Goal: Task Accomplishment & Management: Use online tool/utility

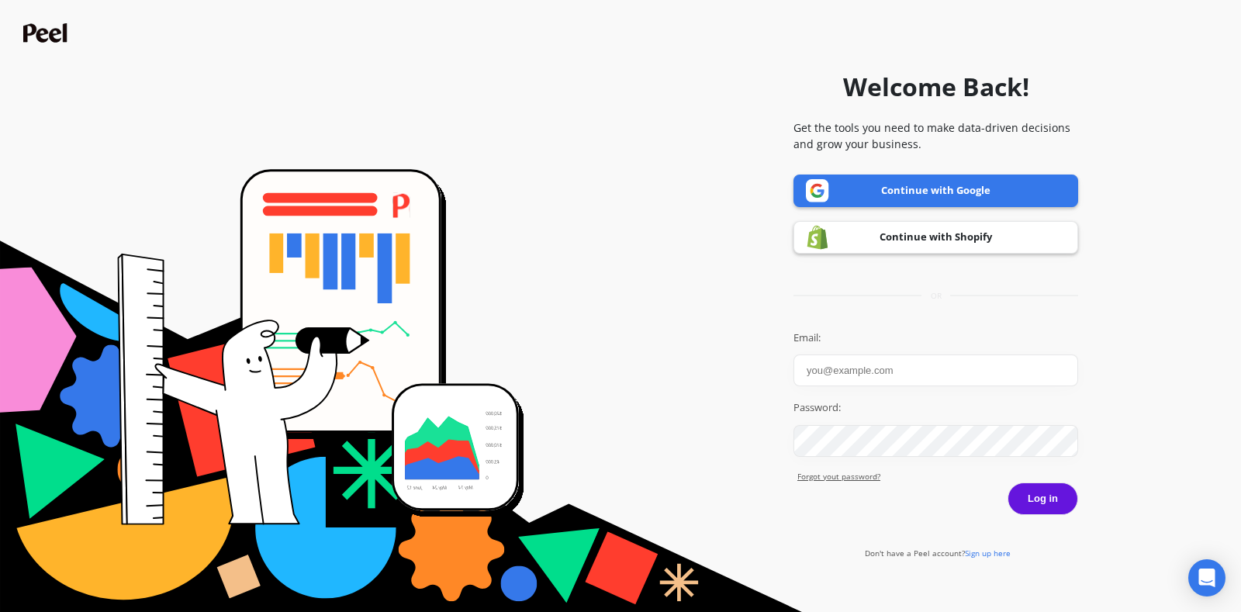
type input "[EMAIL_ADDRESS][DOMAIN_NAME]"
click at [1053, 506] on button "Log in" at bounding box center [1042, 498] width 71 height 33
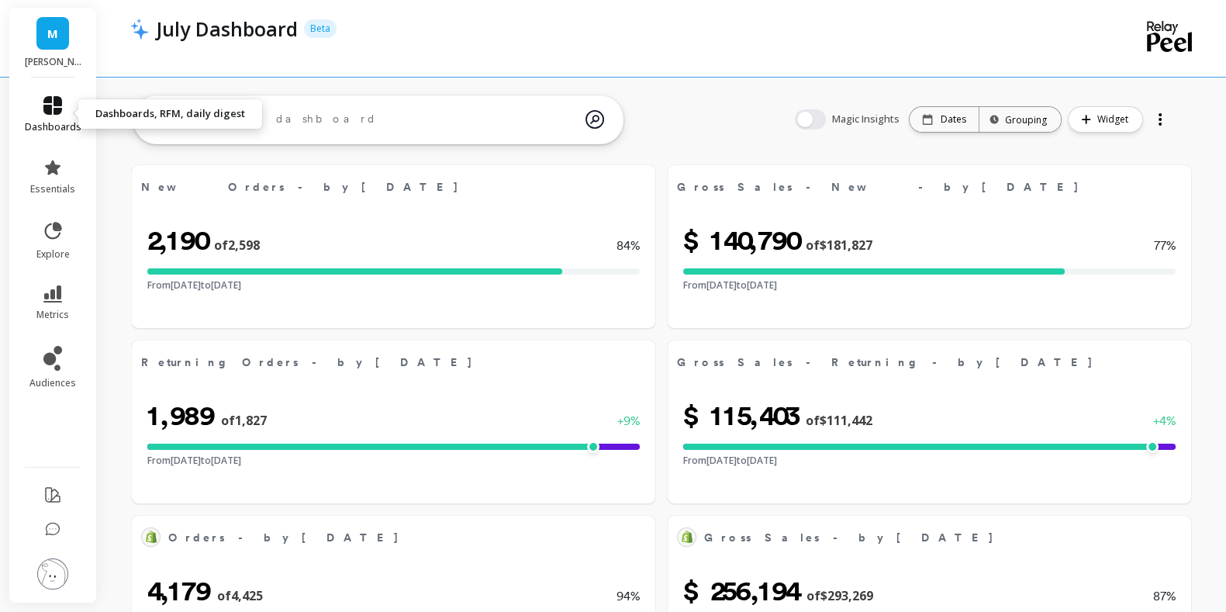
select select "sum"
click at [51, 112] on icon at bounding box center [52, 105] width 19 height 19
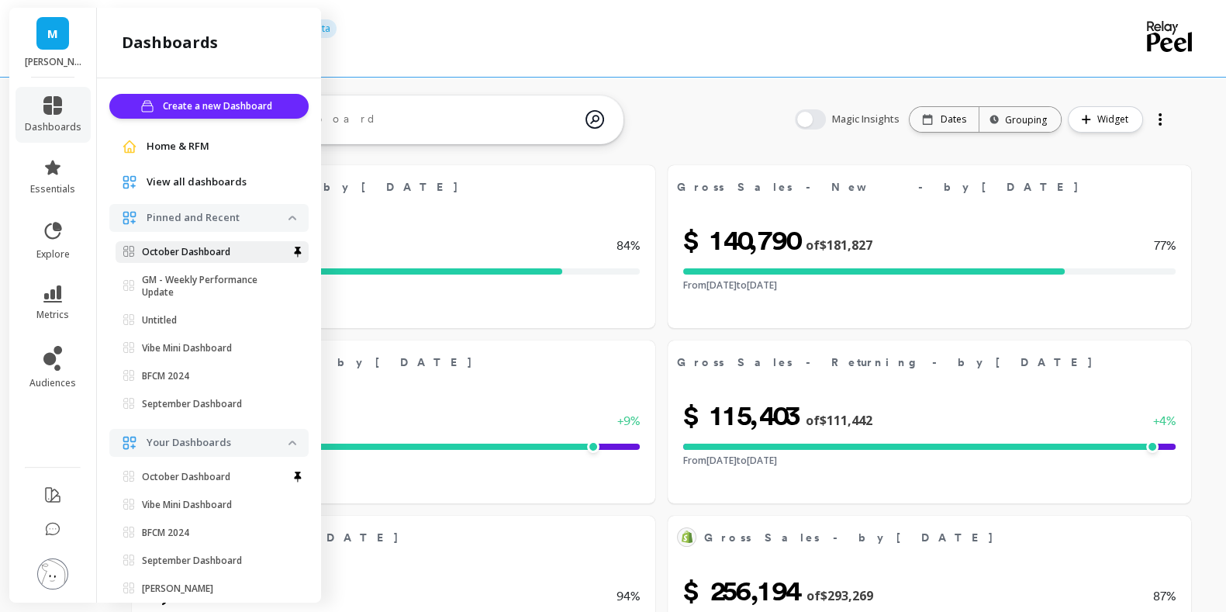
select select "sum"
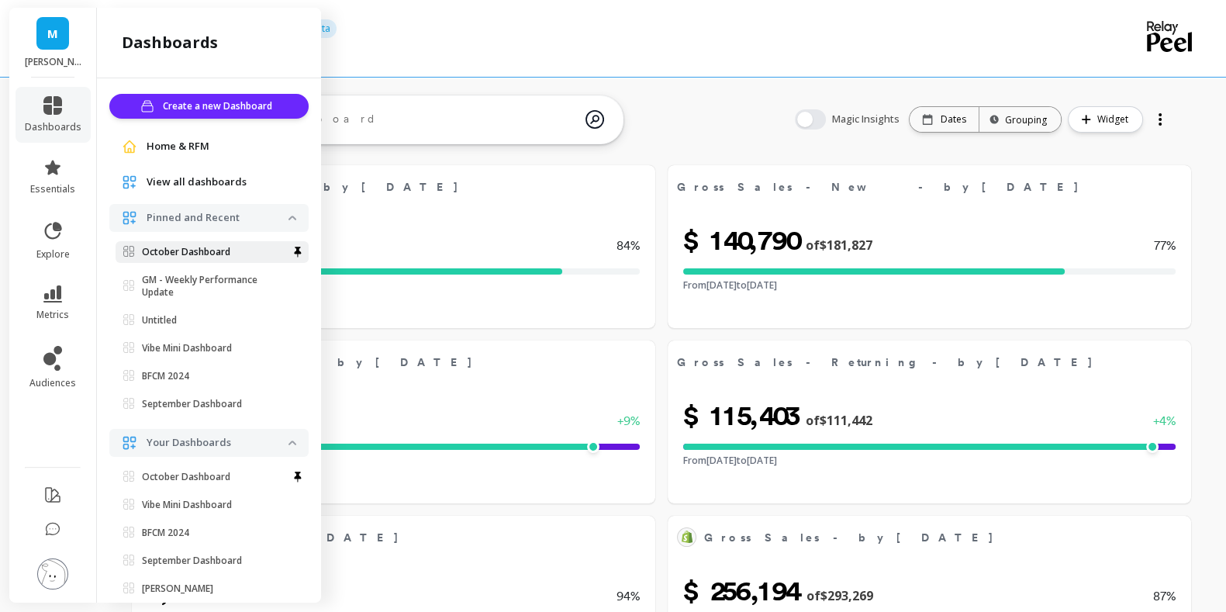
select select "sum"
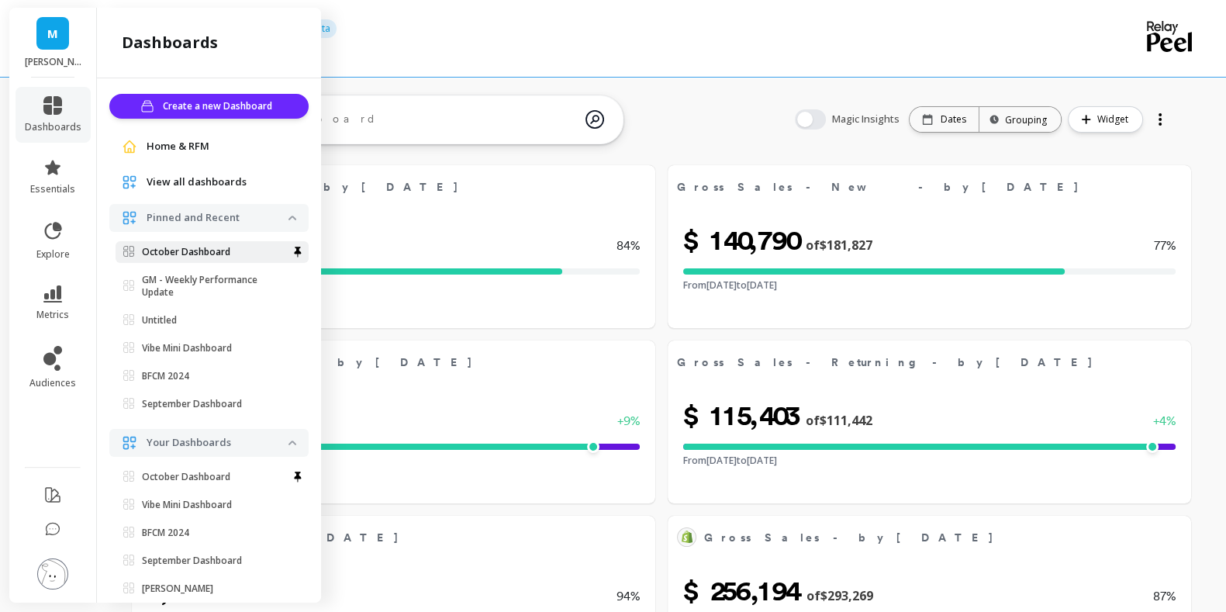
scroll to position [44, 0]
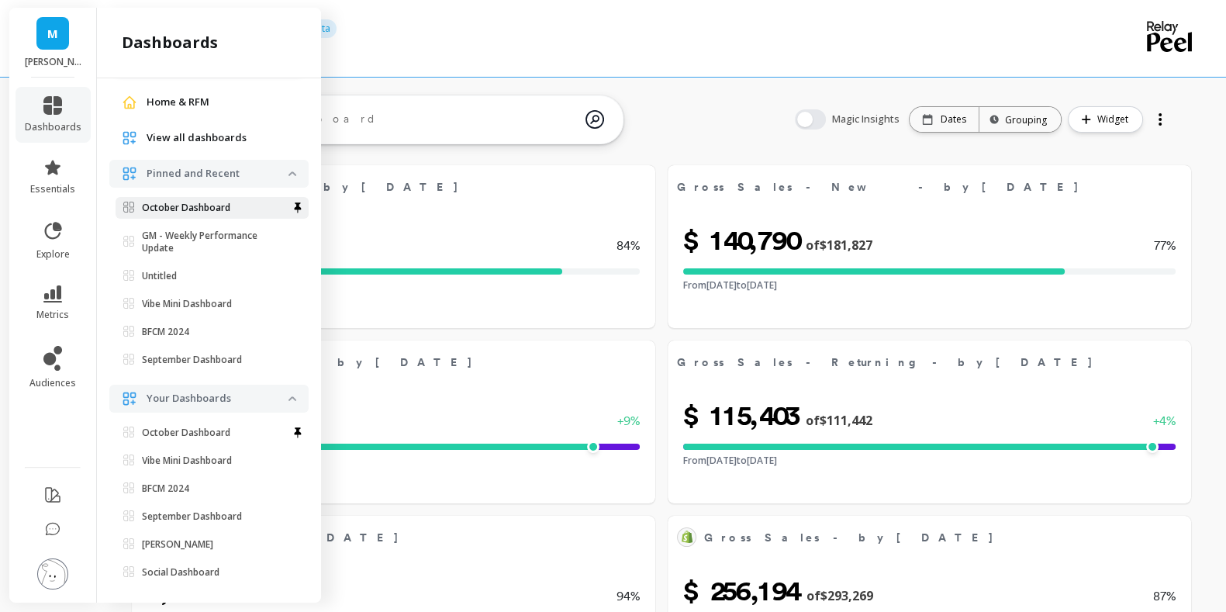
click at [198, 210] on p "October Dashboard" at bounding box center [186, 208] width 88 height 12
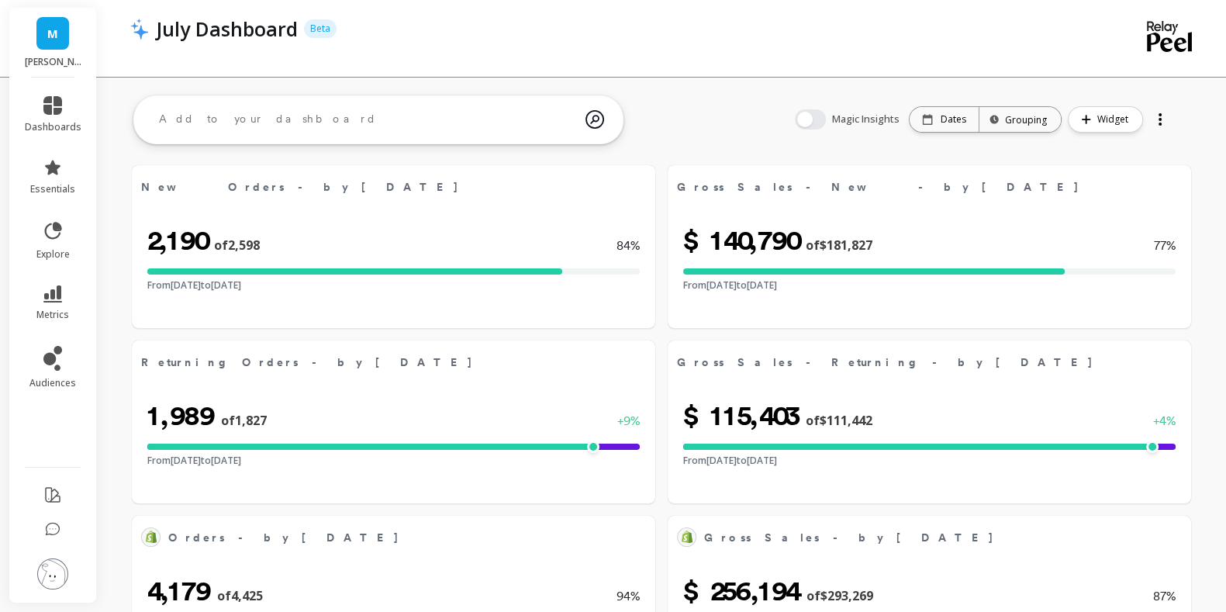
select select "sum"
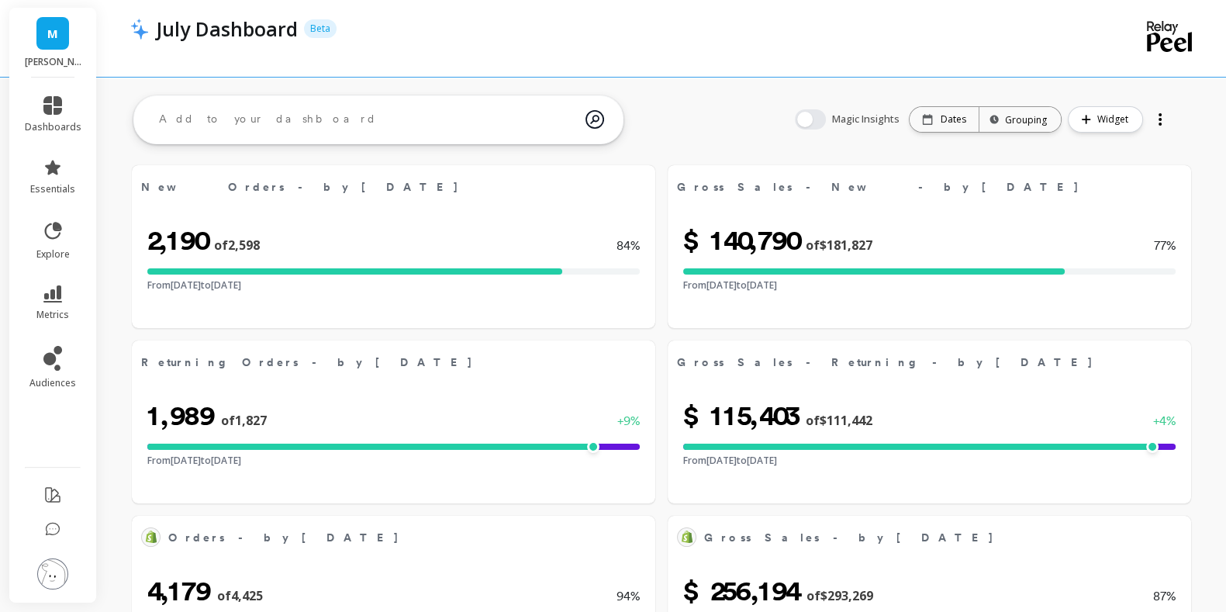
select select "sum"
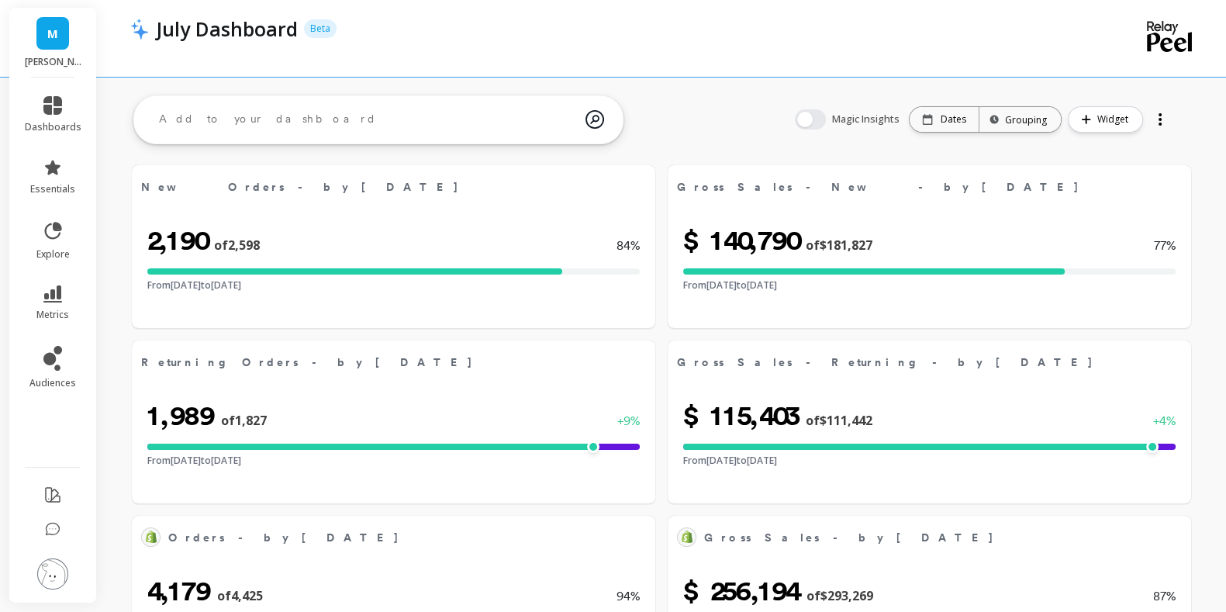
scroll to position [0, 0]
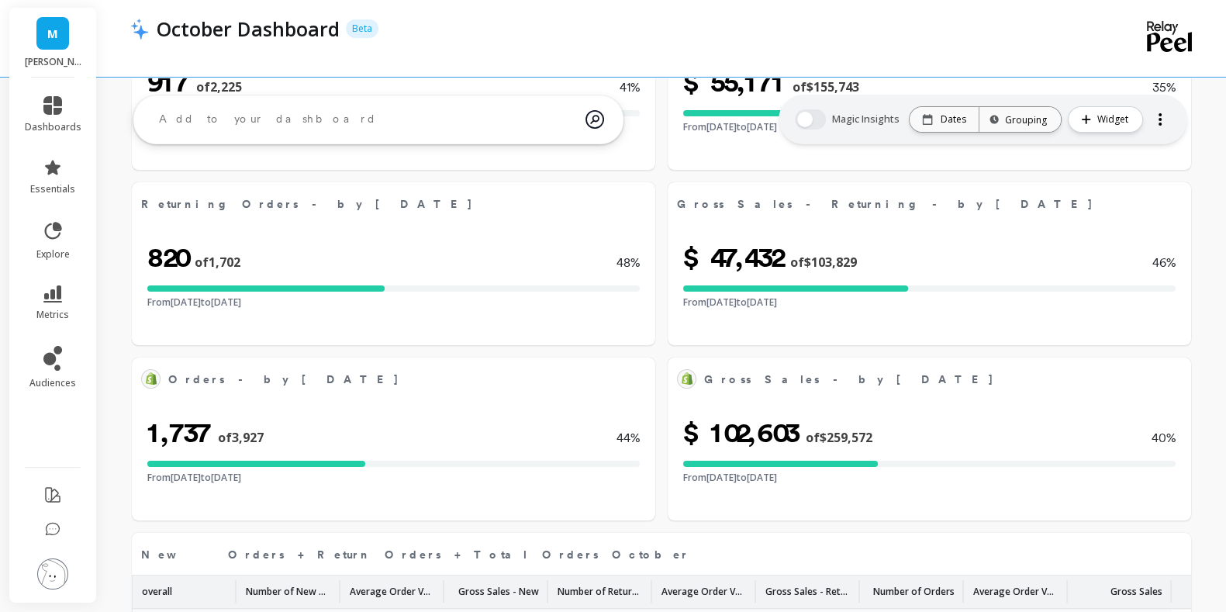
select select "sum"
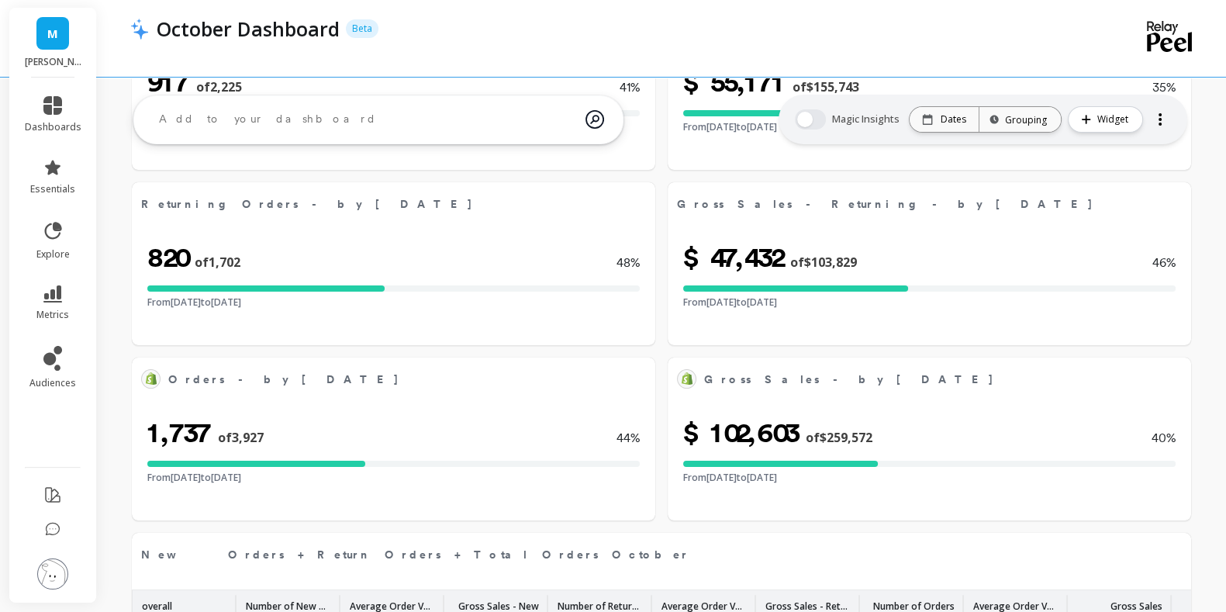
scroll to position [149, 0]
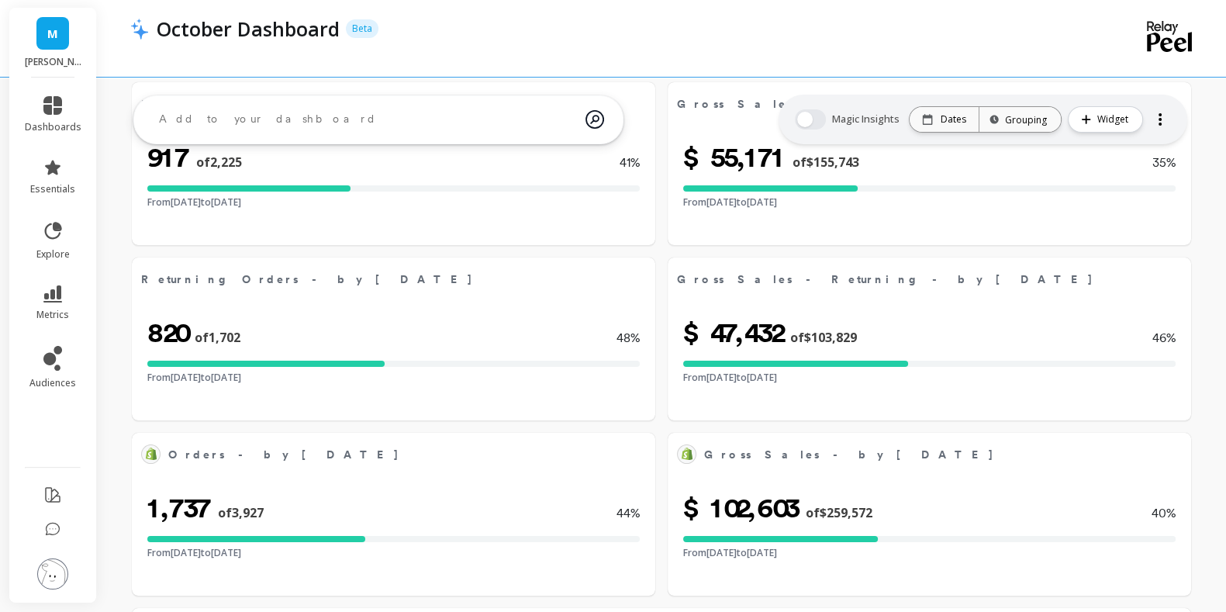
select select "sum"
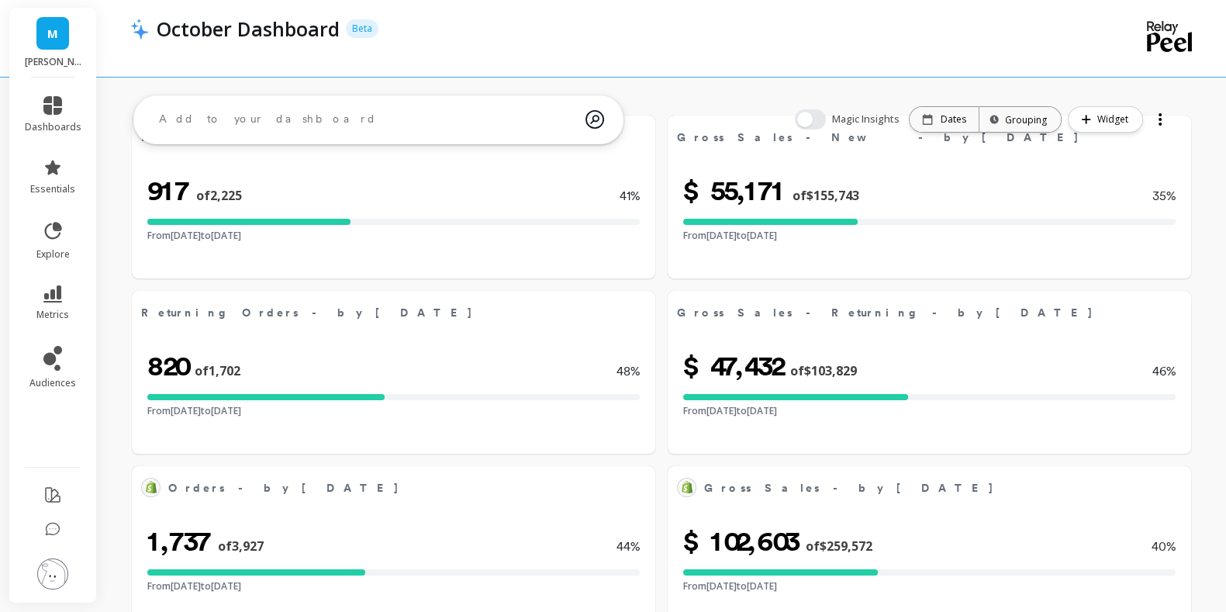
select select "sum"
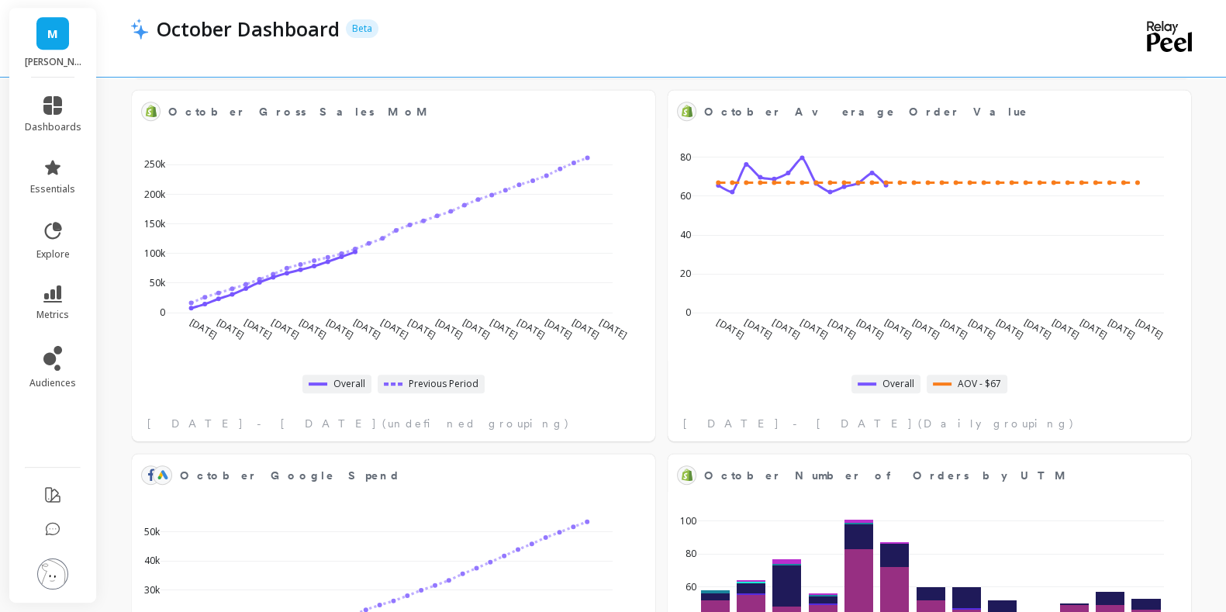
scroll to position [970, 0]
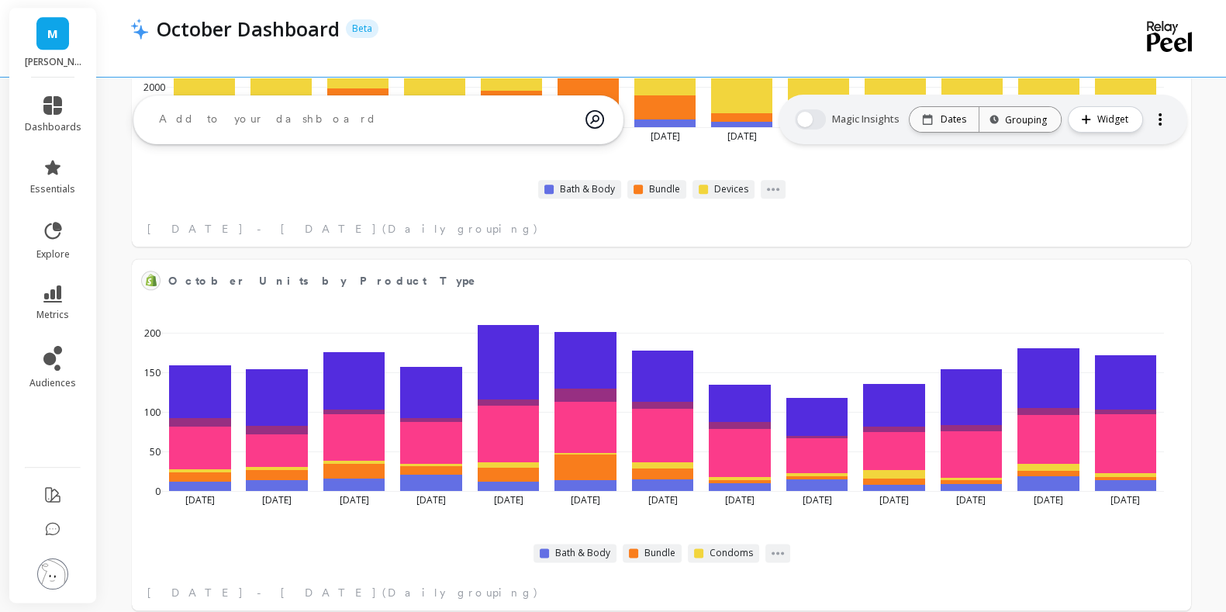
select select "sum"
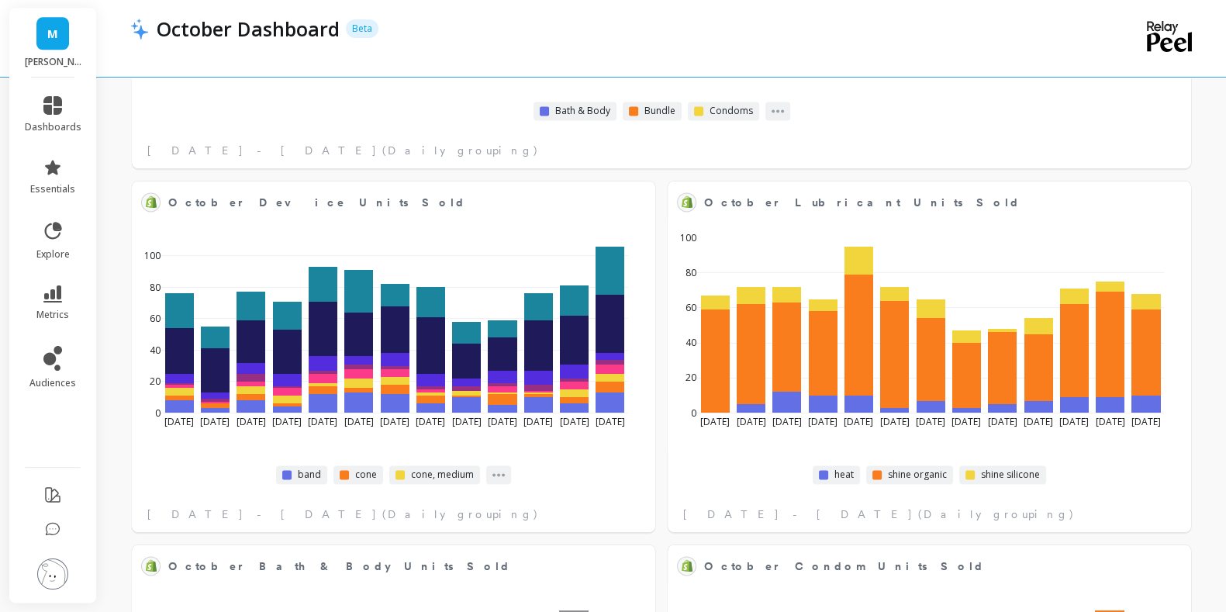
scroll to position [2701, 0]
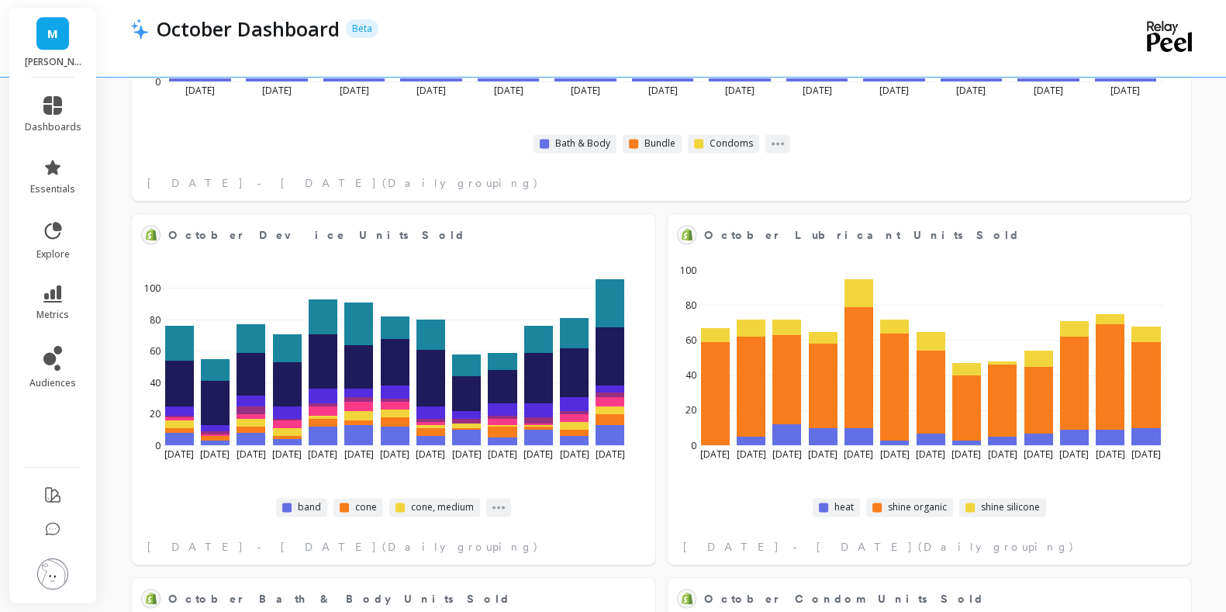
select select "sum"
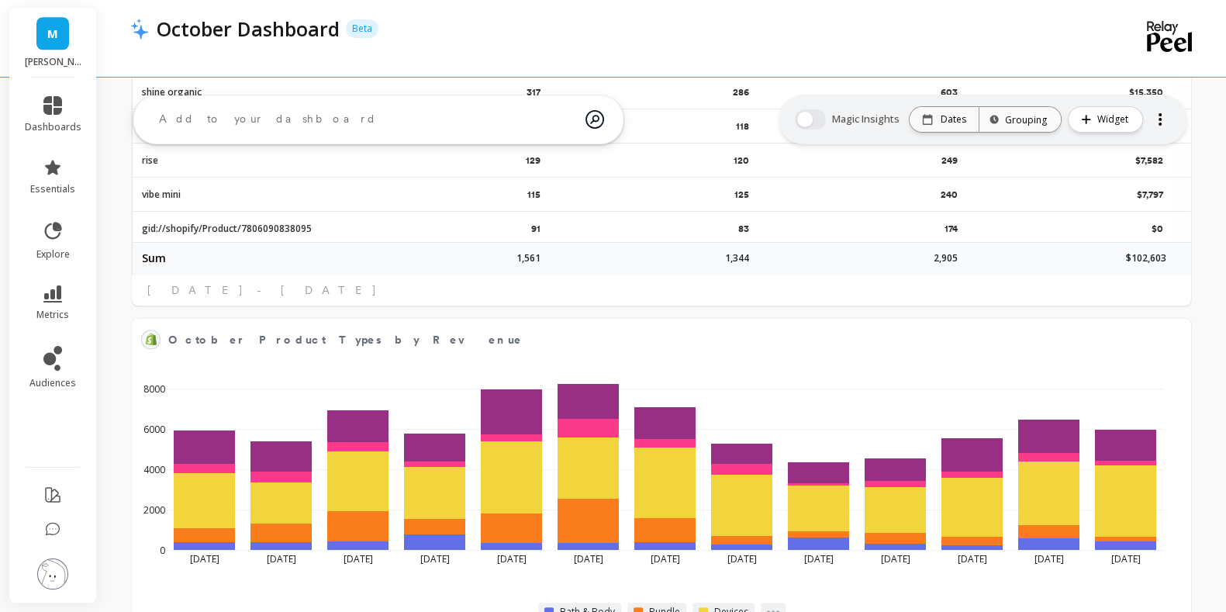
scroll to position [1841, 0]
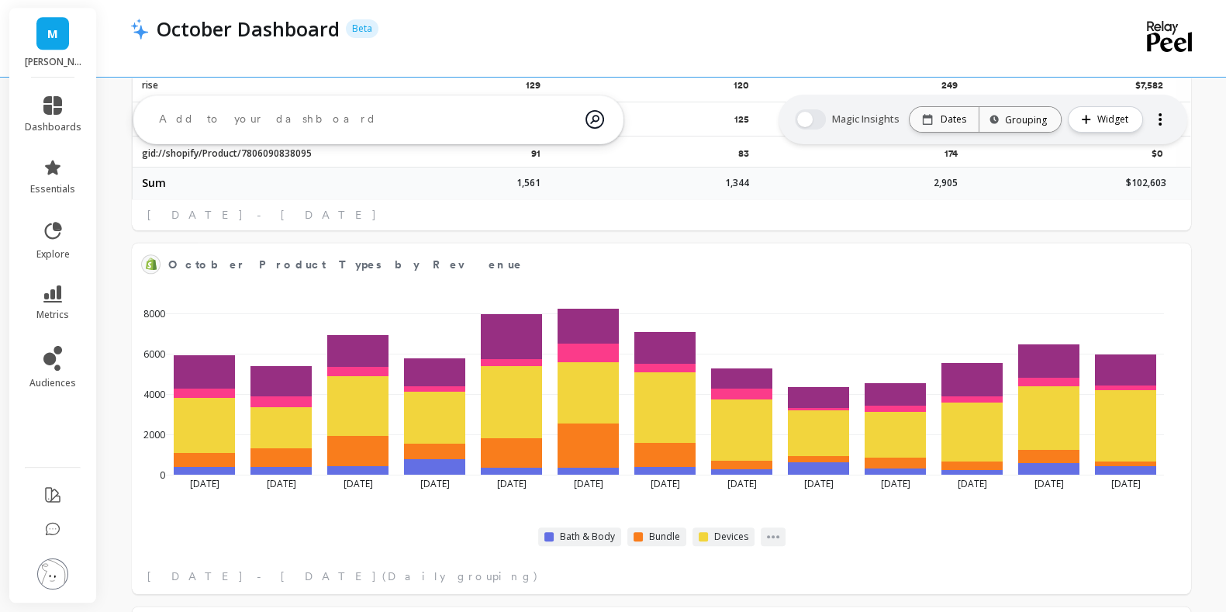
select select "sum"
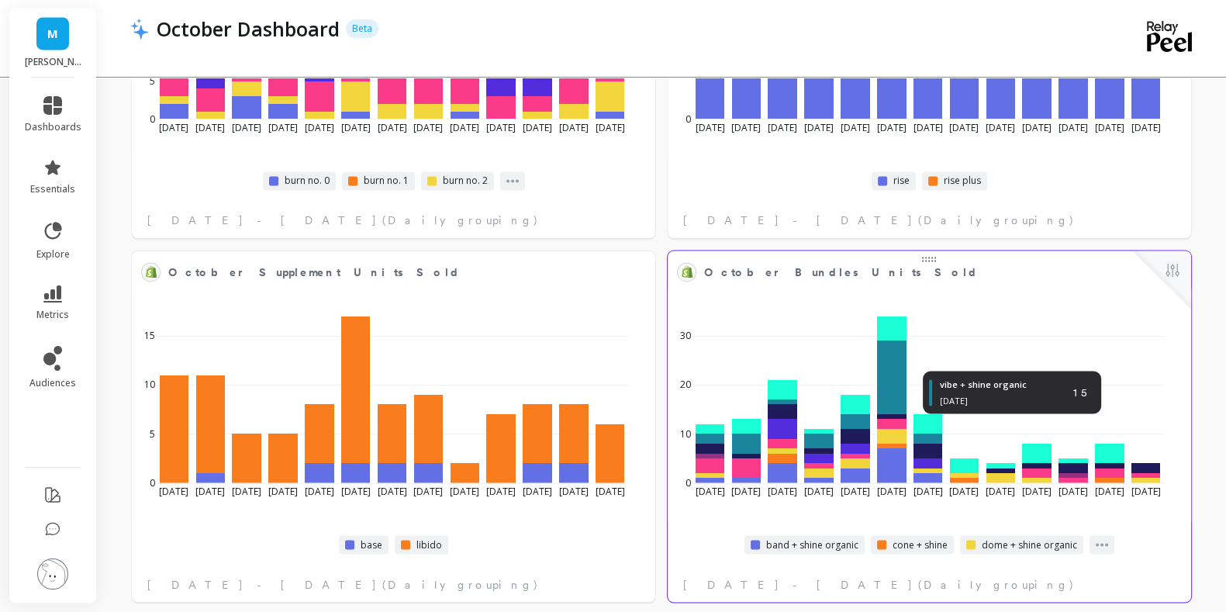
scroll to position [3373, 0]
